Goal: Check status: Check status

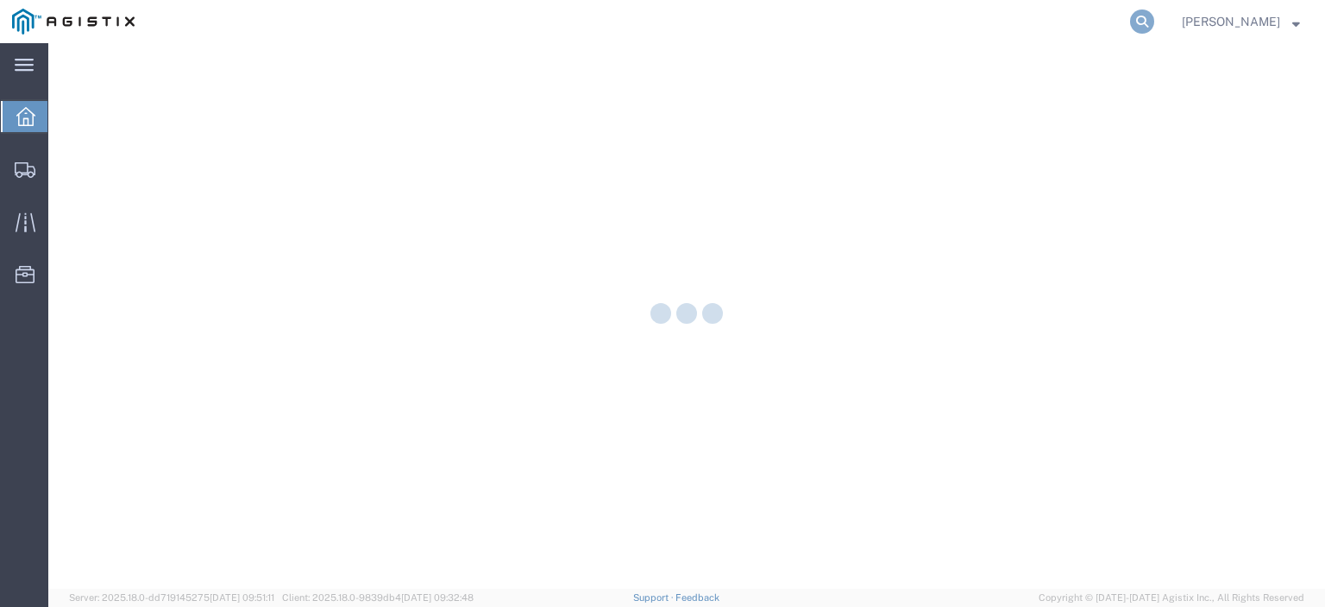
click at [1154, 28] on icon at bounding box center [1142, 21] width 24 height 24
click at [877, 27] on input "search" at bounding box center [868, 21] width 525 height 41
paste input "56804853"
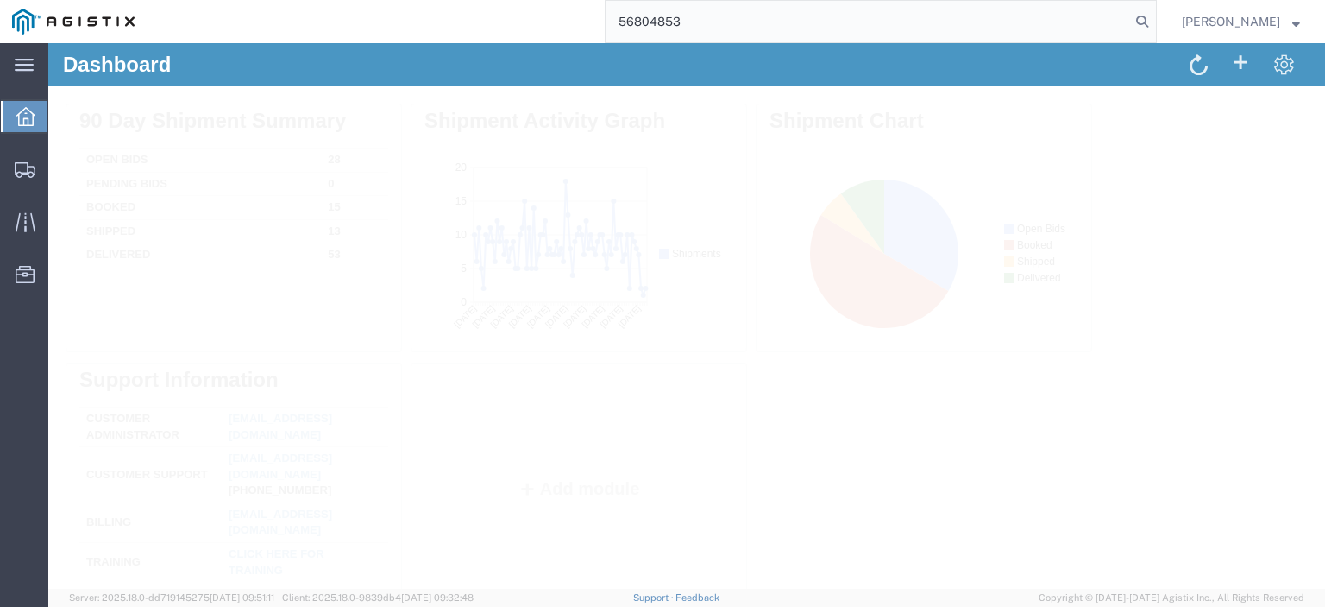
type input "56804853"
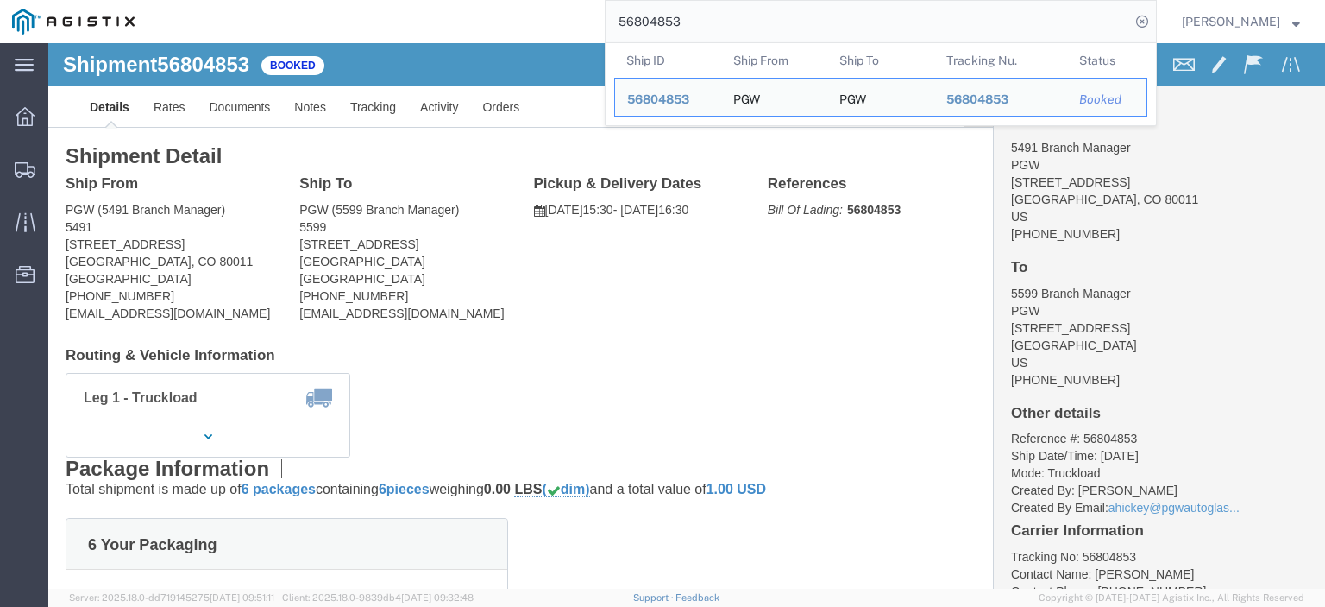
drag, startPoint x: 142, startPoint y: 201, endPoint x: 17, endPoint y: 202, distance: 125.1
click div "Ship From PGW (5491 Branch Manager) [STREET_ADDRESS] [PHONE_NUMBER] [EMAIL_ADDR…"
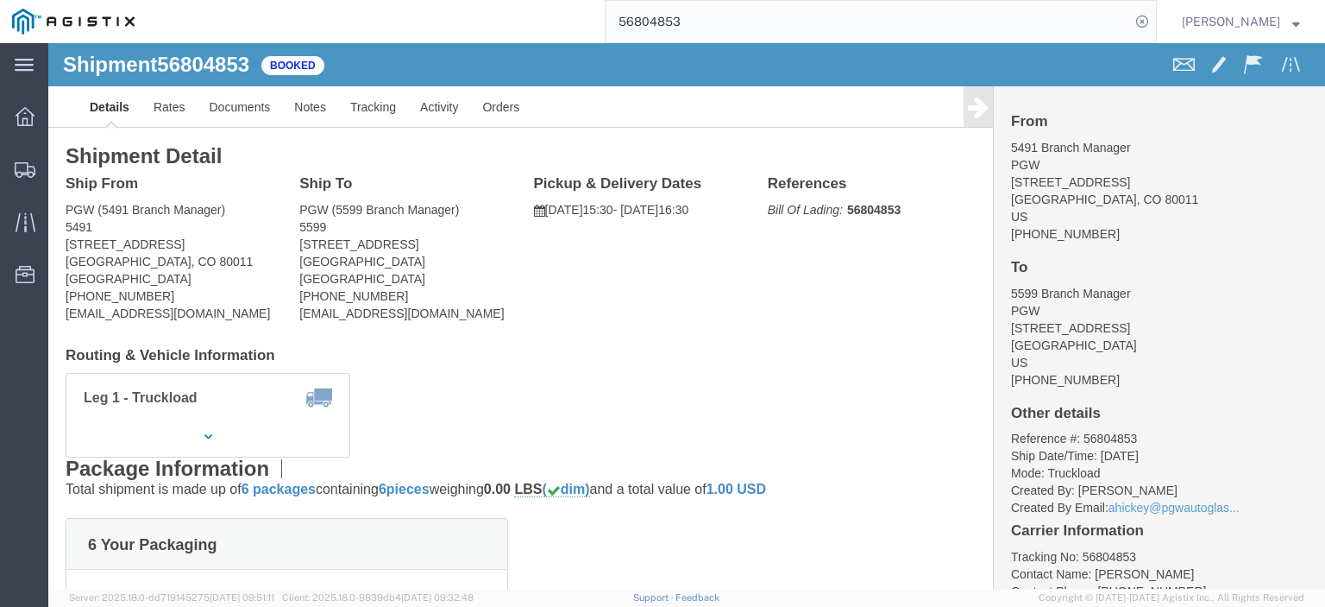
drag, startPoint x: 383, startPoint y: 204, endPoint x: 254, endPoint y: 202, distance: 129.4
click div "Ship To PGW (5599 Branch Manager) [STREET_ADDRESS] [PHONE_NUMBER] [EMAIL_ADDRES…"
copy address "[STREET_ADDRESS]"
click link "Rates"
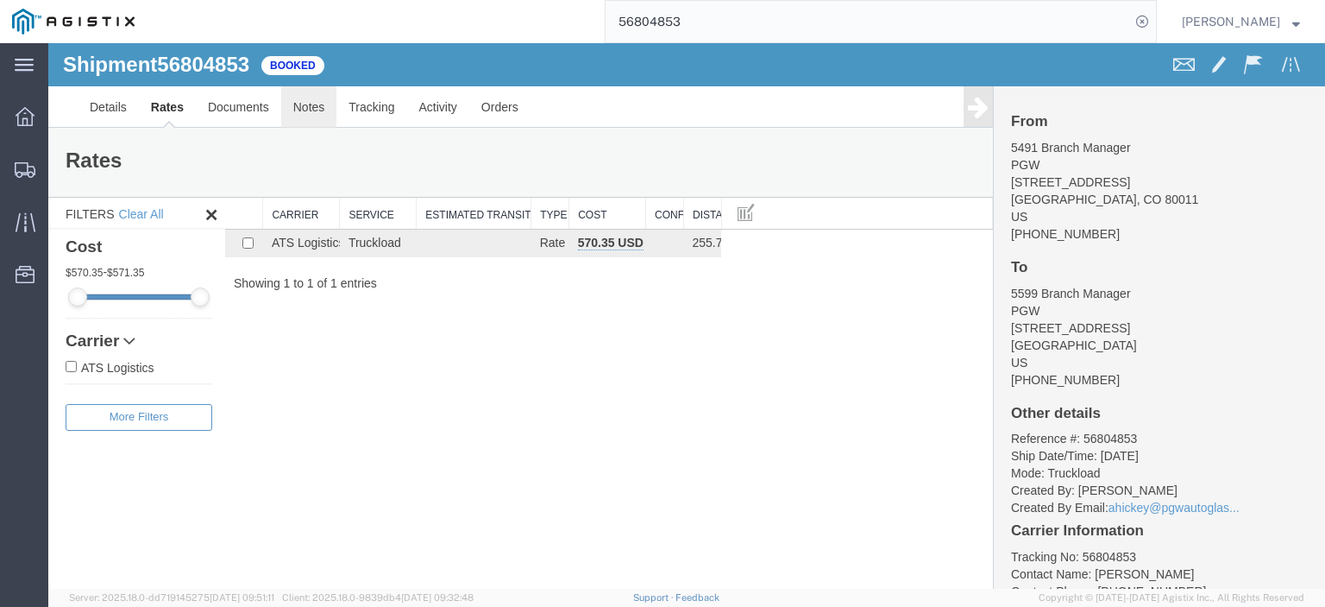
click at [321, 120] on link "Notes" at bounding box center [309, 106] width 56 height 41
